Goal: Transaction & Acquisition: Purchase product/service

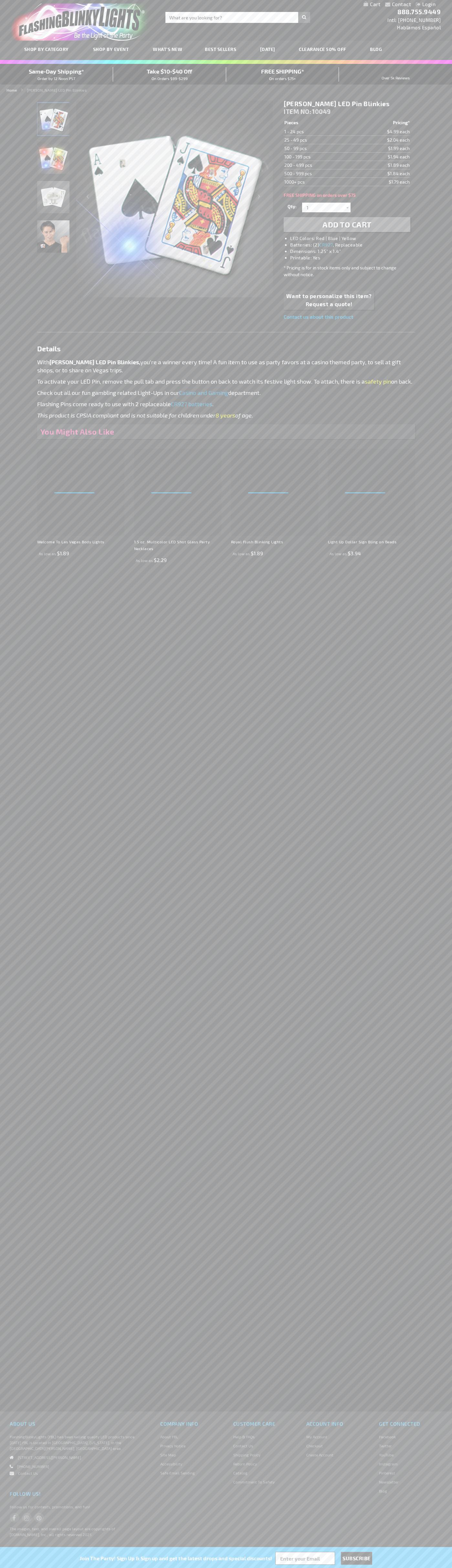
click at [347, 104] on h1 "[PERSON_NAME] LED Pin Blinkies" at bounding box center [346, 103] width 126 height 8
click at [347, 225] on span "Add to Cart" at bounding box center [347, 224] width 49 height 9
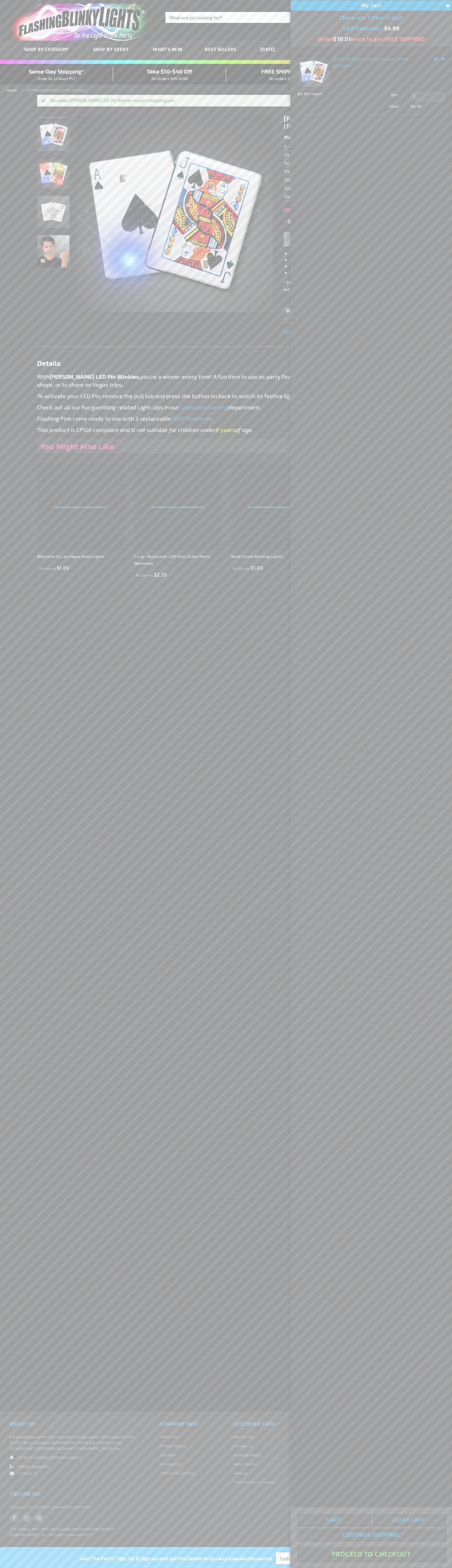
click at [371, 1554] on button "Proceed To Checkout" at bounding box center [371, 1554] width 148 height 15
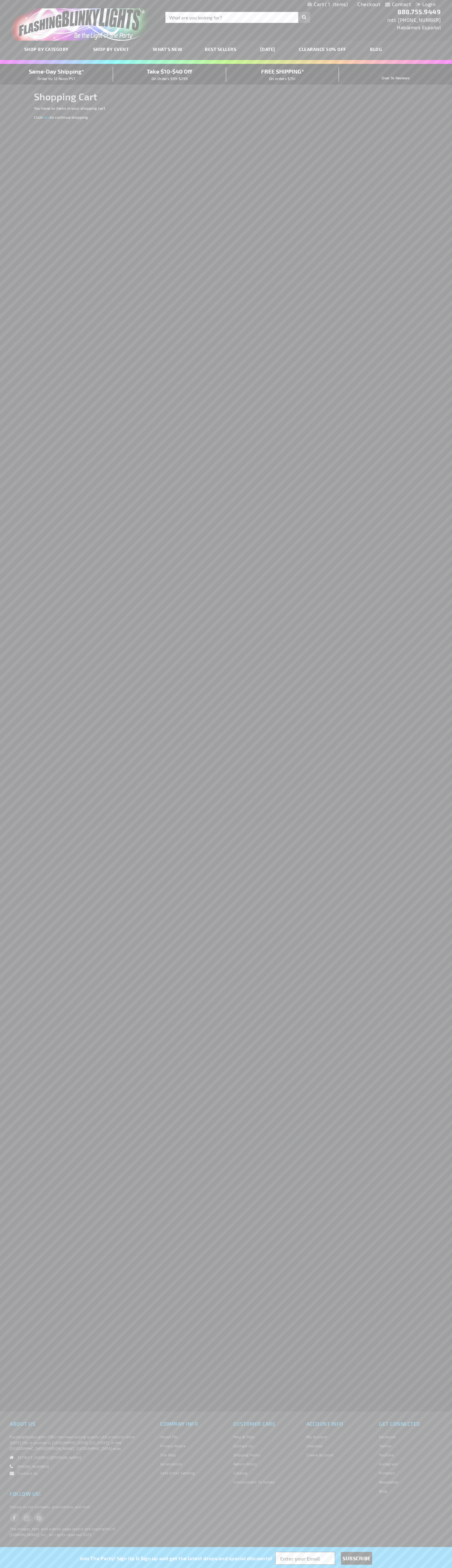
click at [57, 74] on span "Same-Day Shipping*" at bounding box center [56, 71] width 55 height 7
click at [369, 4] on link "Checkout" at bounding box center [369, 4] width 23 height 6
click at [57, 74] on span "Same-Day Shipping*" at bounding box center [56, 71] width 55 height 7
click at [346, 10] on div "Toggle Nav Search Search × Search 888.755.9449 Intl: 818-753-8303 Hablamos Espa…" at bounding box center [226, 20] width 452 height 41
click at [424, 208] on div "Contact Compare Products Login Skip to Content My Cart My Cart Close You have n…" at bounding box center [226, 784] width 452 height 1568
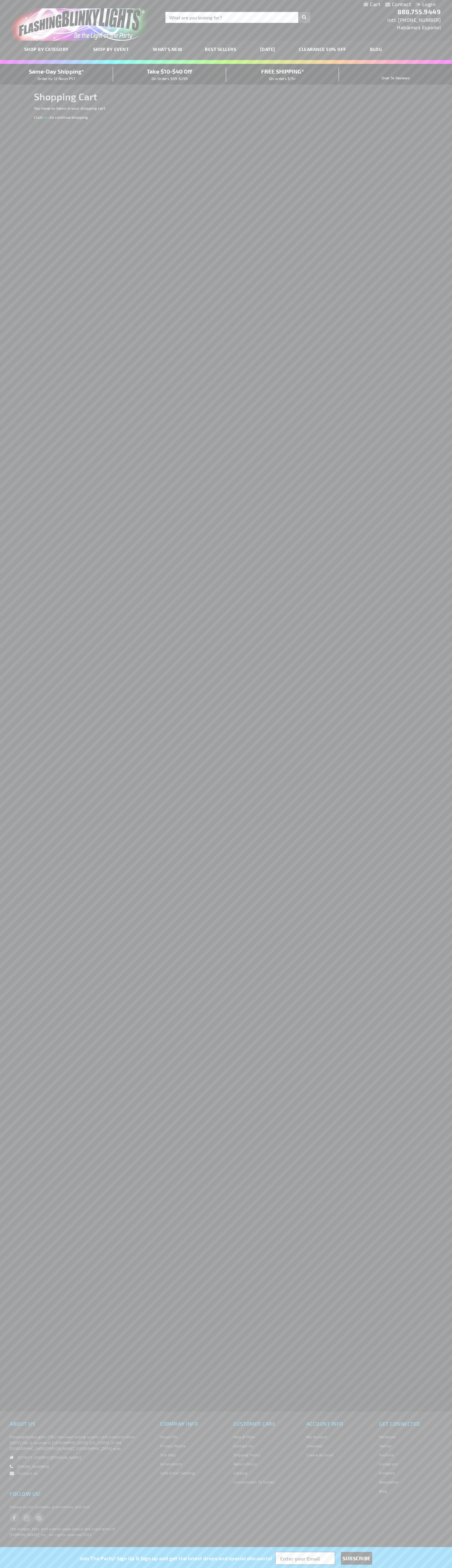
click at [376, 1567] on html "The store will not work correctly when cookies are disabled. Contact Compare Pr…" at bounding box center [226, 784] width 452 height 1568
click at [22, 1339] on div "Contact Compare Products Login Skip to Content My Cart My Cart Close You have n…" at bounding box center [226, 784] width 452 height 1568
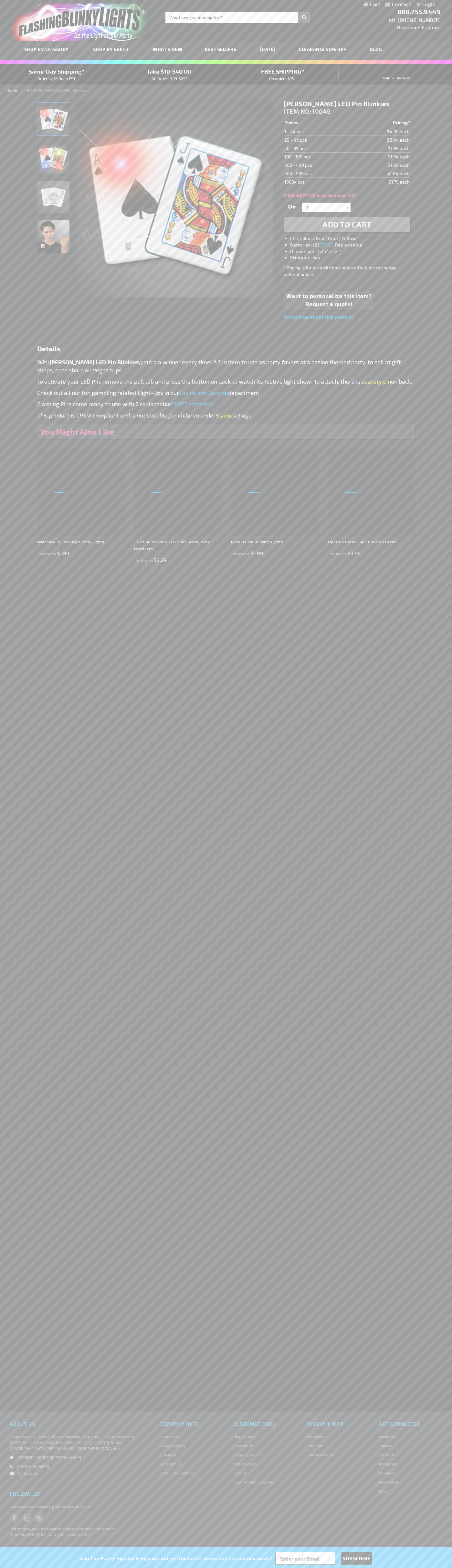
click at [372, 4] on link "My Cart" at bounding box center [372, 4] width 17 height 6
